Goal: Browse casually: Explore the website without a specific task or goal

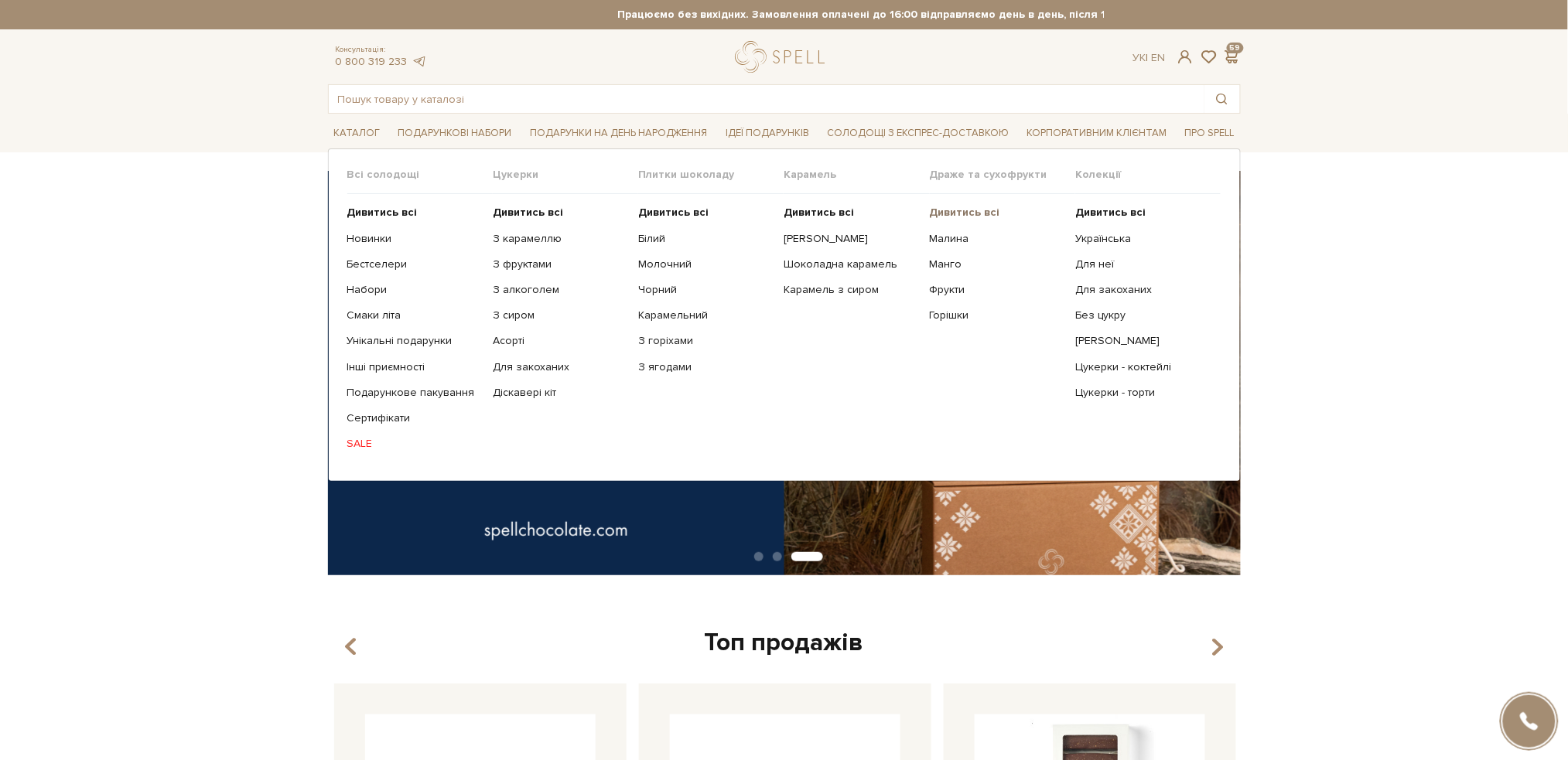
click at [961, 211] on b "Дивитись всі" at bounding box center [965, 212] width 70 height 13
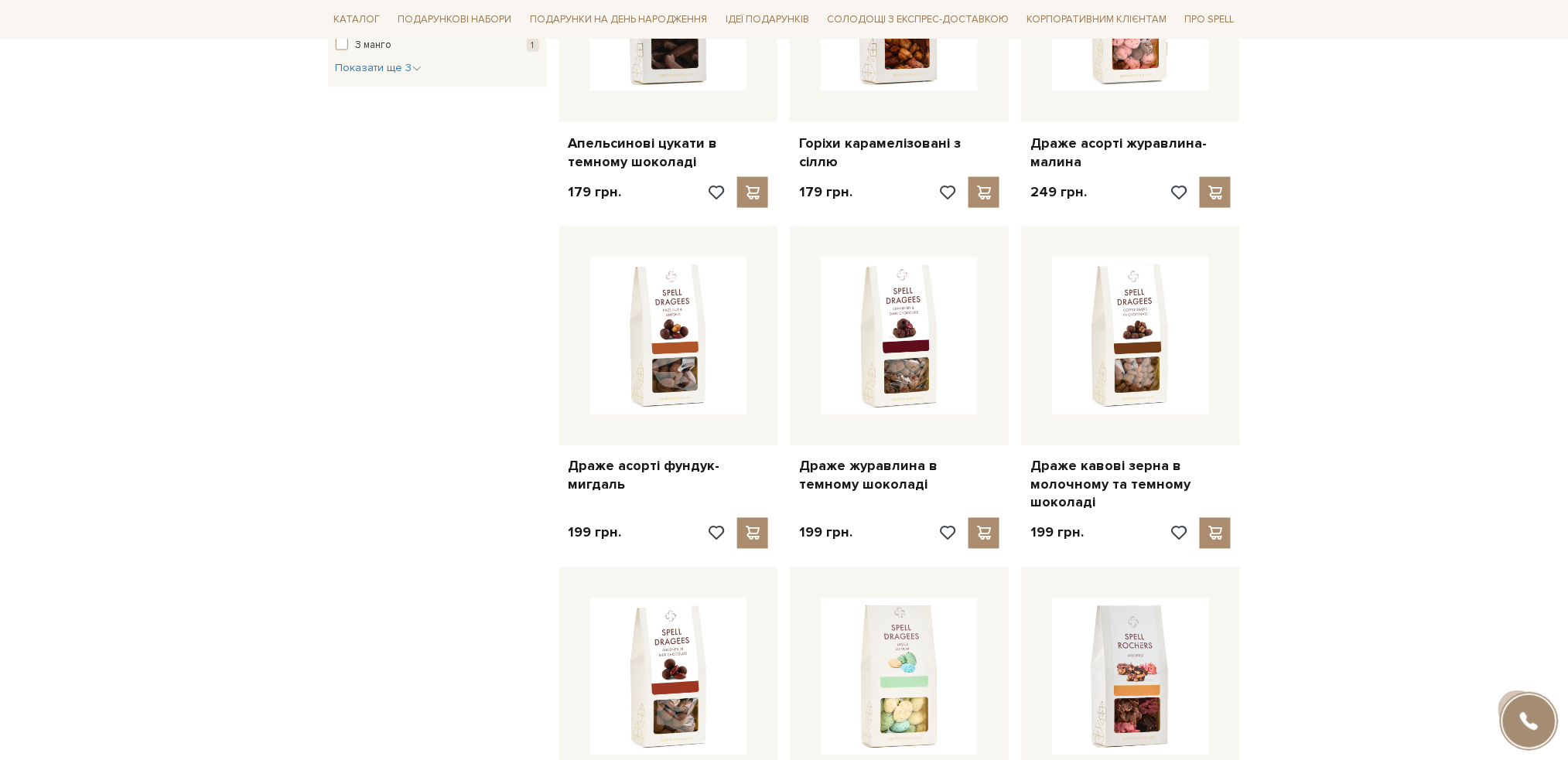
scroll to position [722, 0]
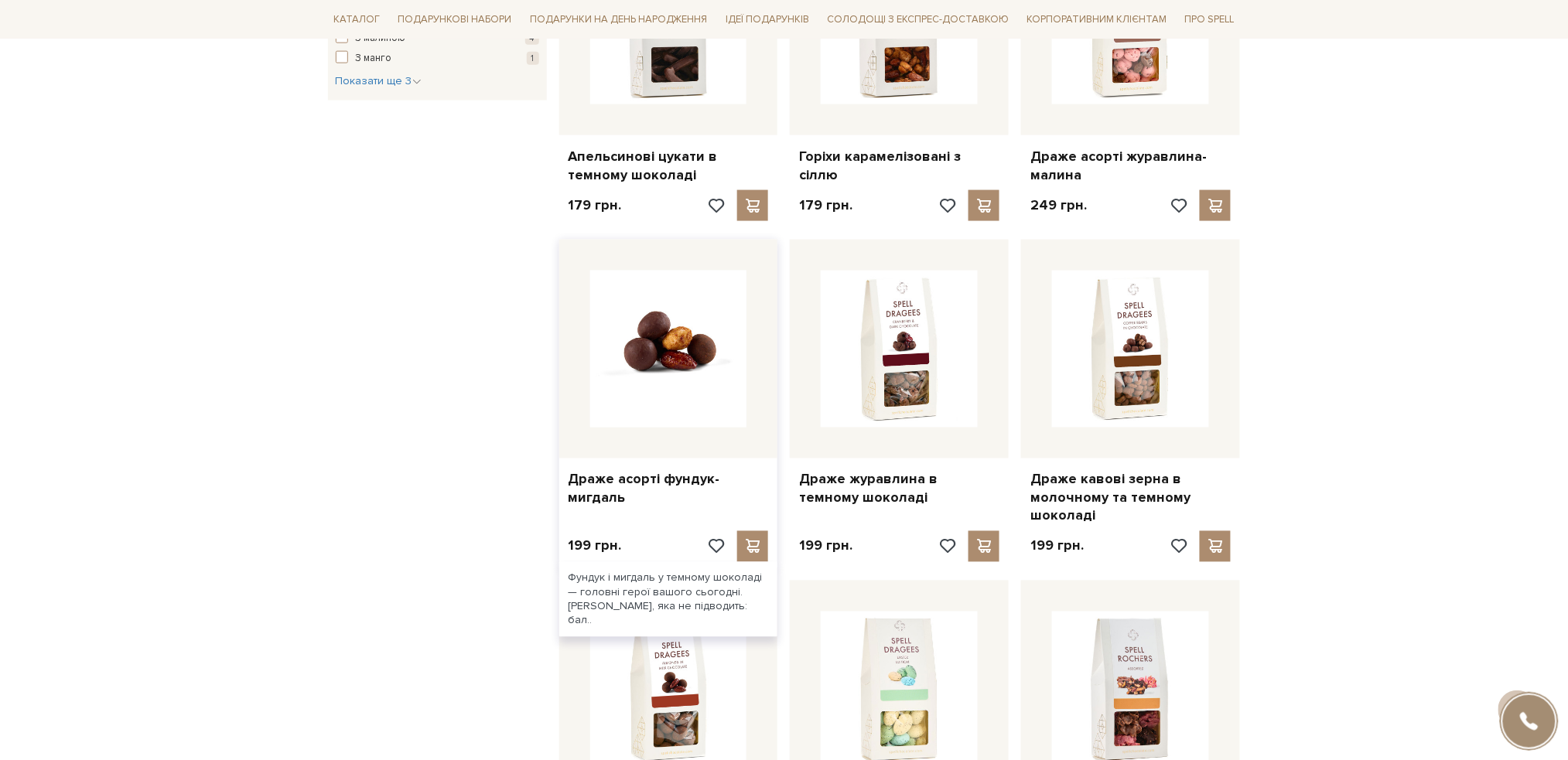
click at [643, 399] on img at bounding box center [668, 349] width 157 height 157
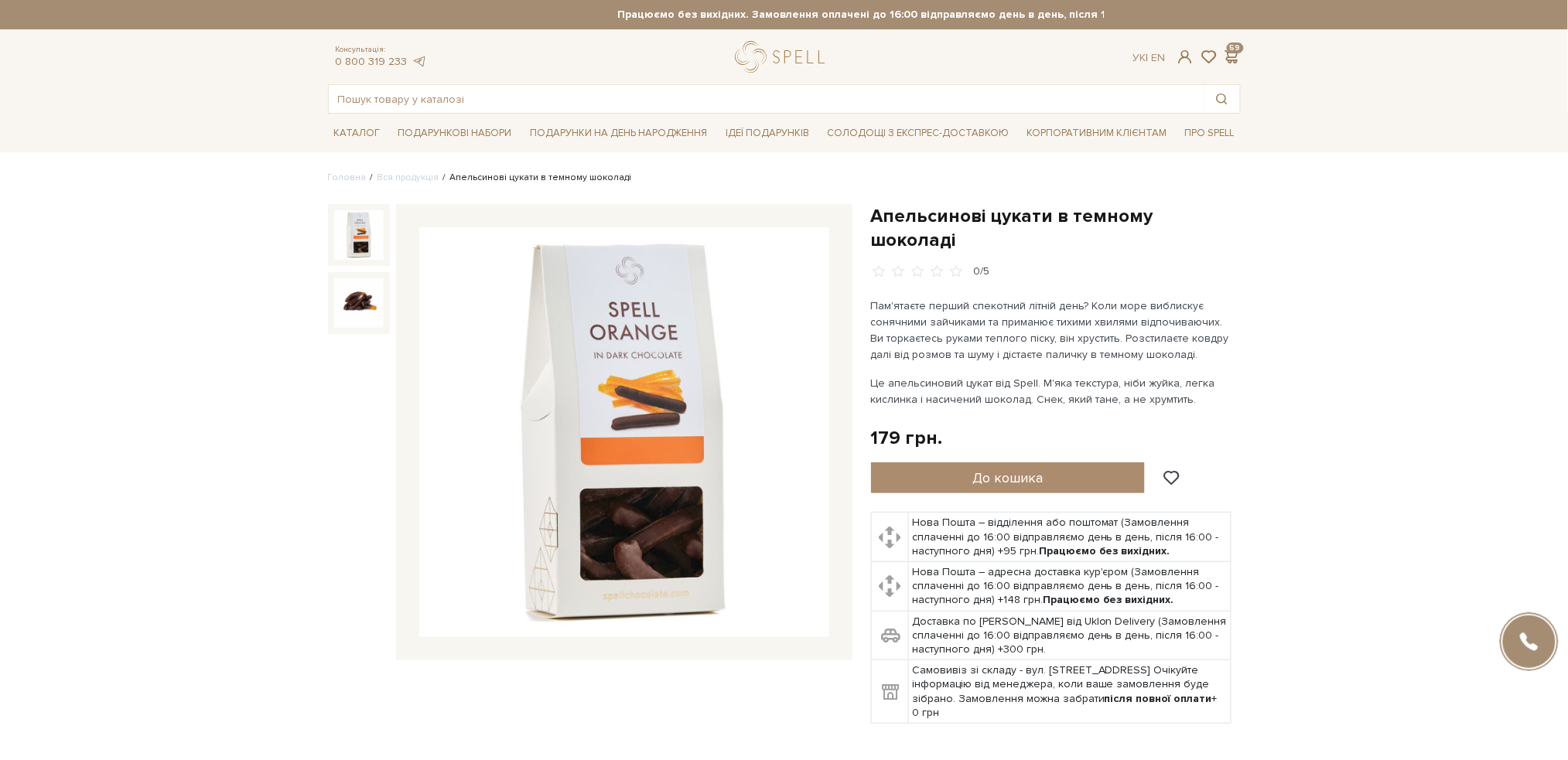
click at [624, 463] on img at bounding box center [624, 433] width 410 height 410
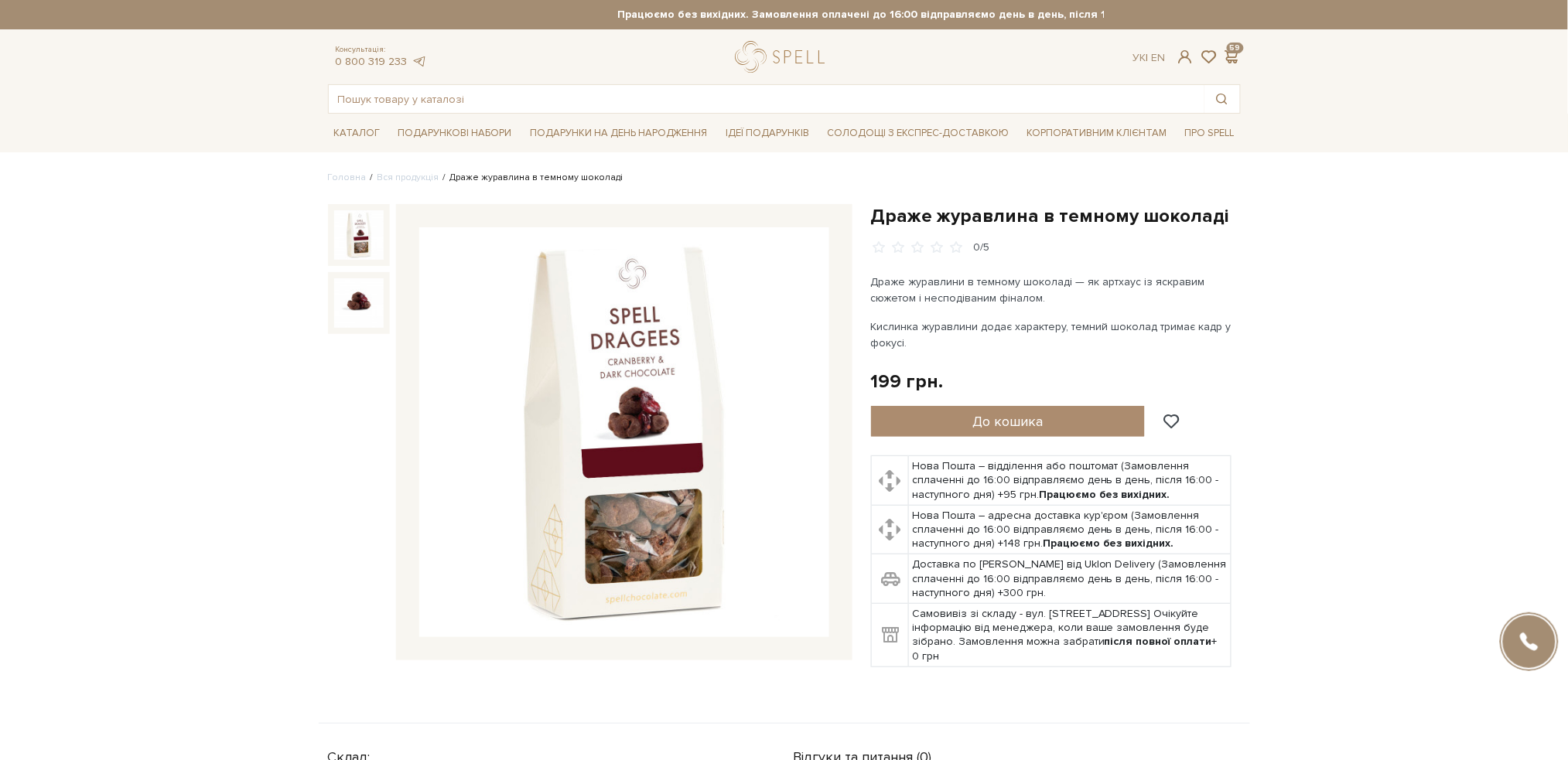
click at [561, 467] on img at bounding box center [624, 433] width 410 height 410
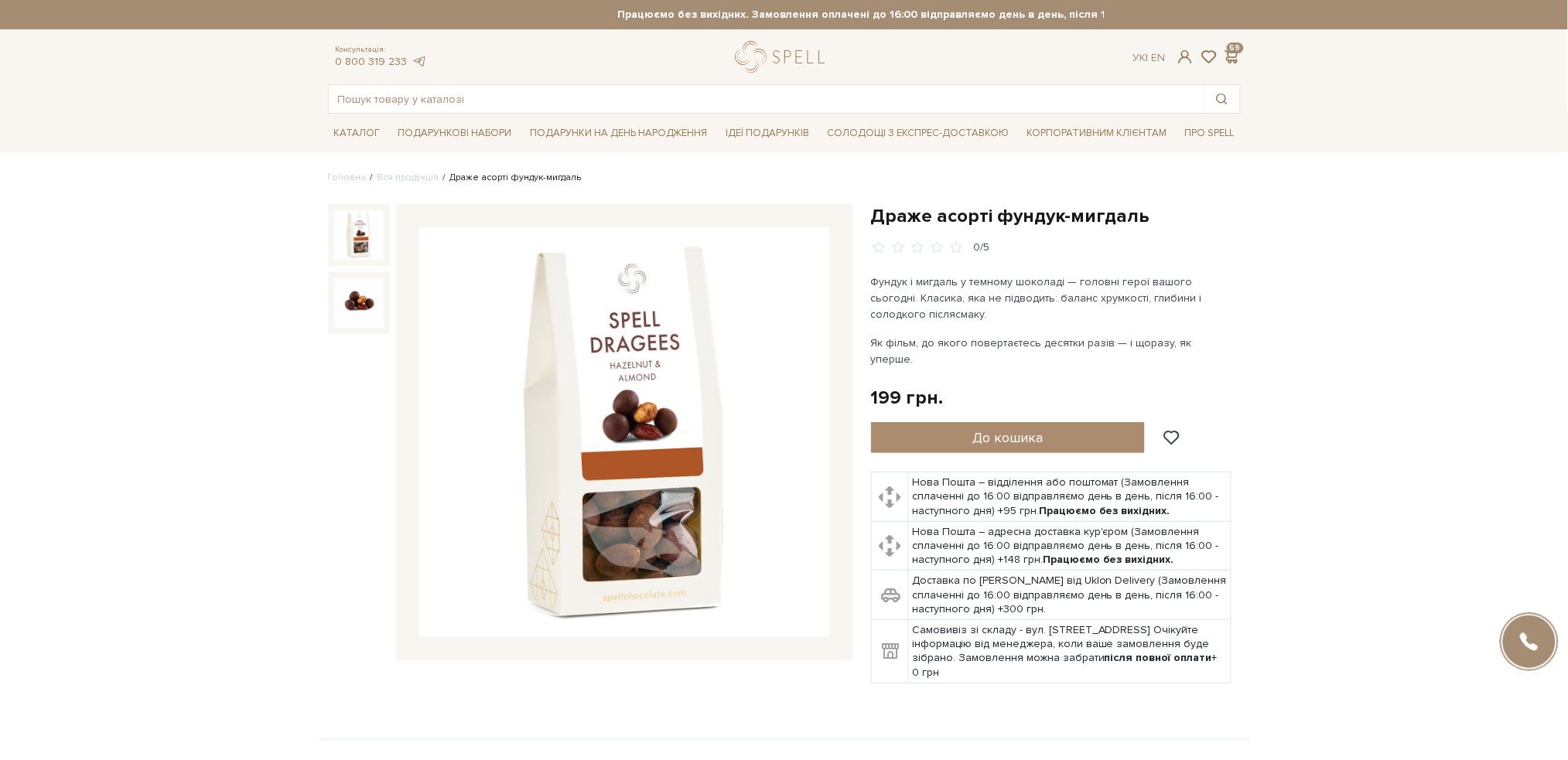
click at [651, 368] on img at bounding box center [624, 433] width 410 height 410
